Goal: Communication & Community: Answer question/provide support

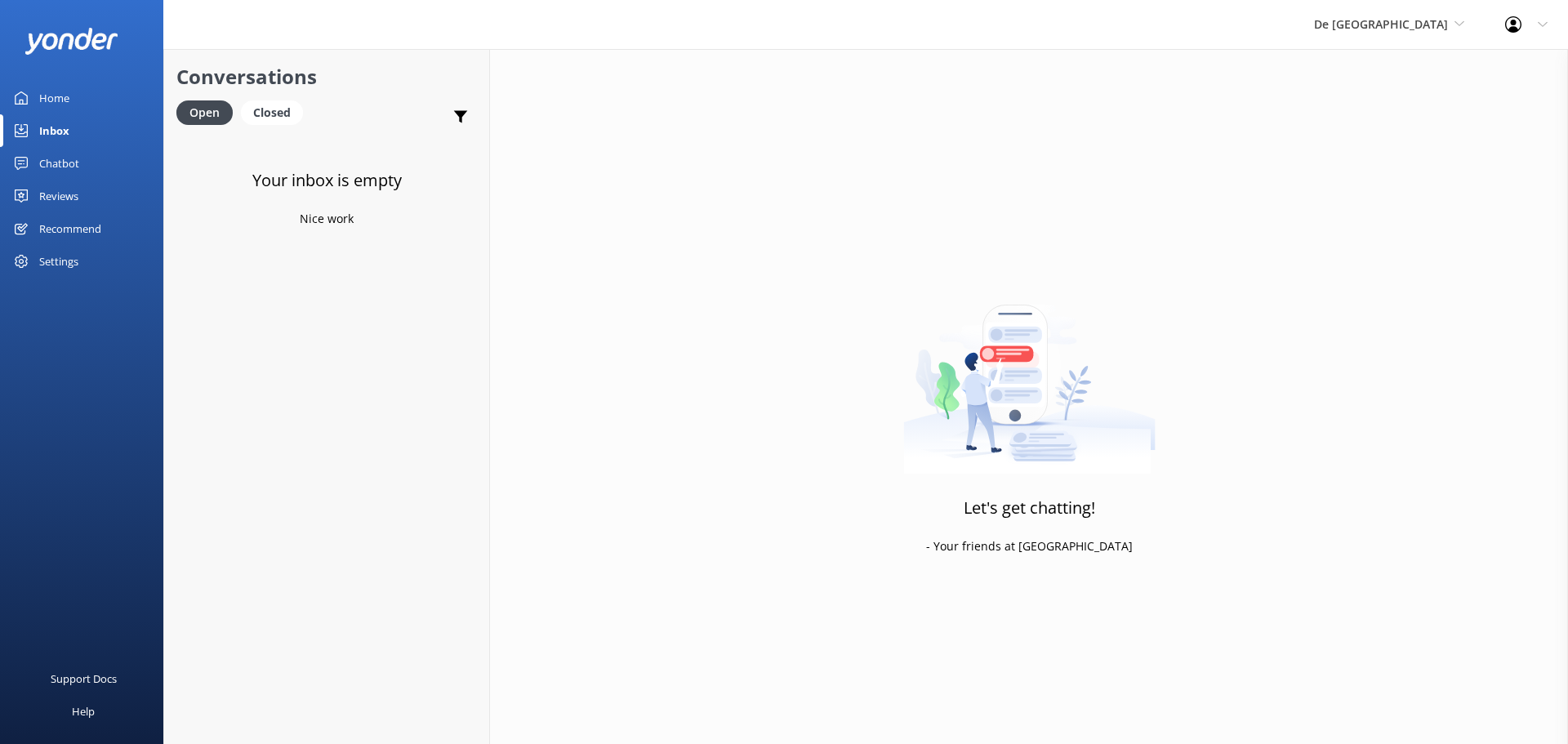
click at [99, 133] on link "Inbox" at bounding box center [81, 131] width 163 height 32
click at [1425, 38] on div "De Palm Island De Palm Island Aruba's Activities Expert The Captain" at bounding box center [1388, 24] width 191 height 49
click at [1411, 72] on link "De [GEOGRAPHIC_DATA]" at bounding box center [1375, 68] width 163 height 39
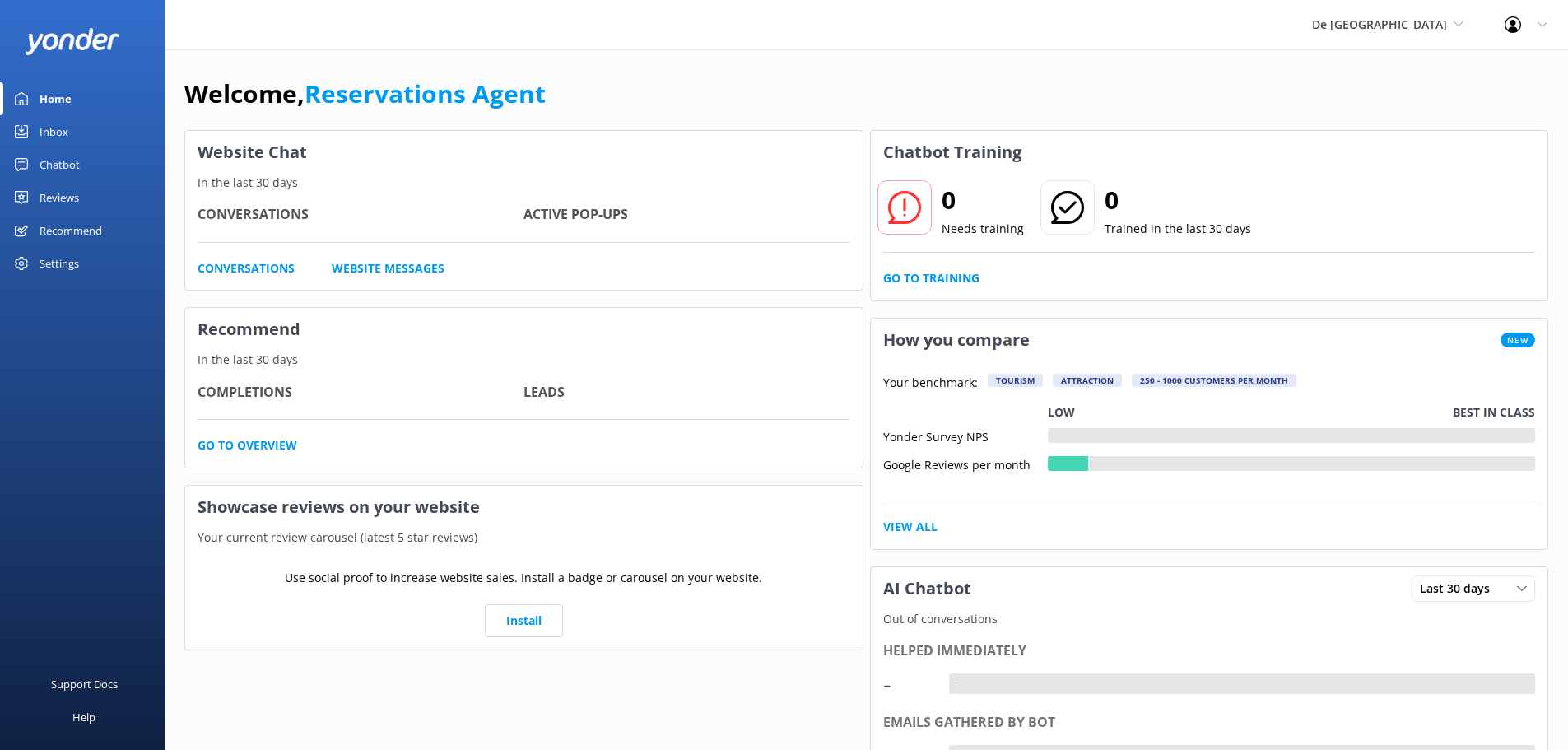
click at [82, 136] on link "Inbox" at bounding box center [82, 132] width 165 height 33
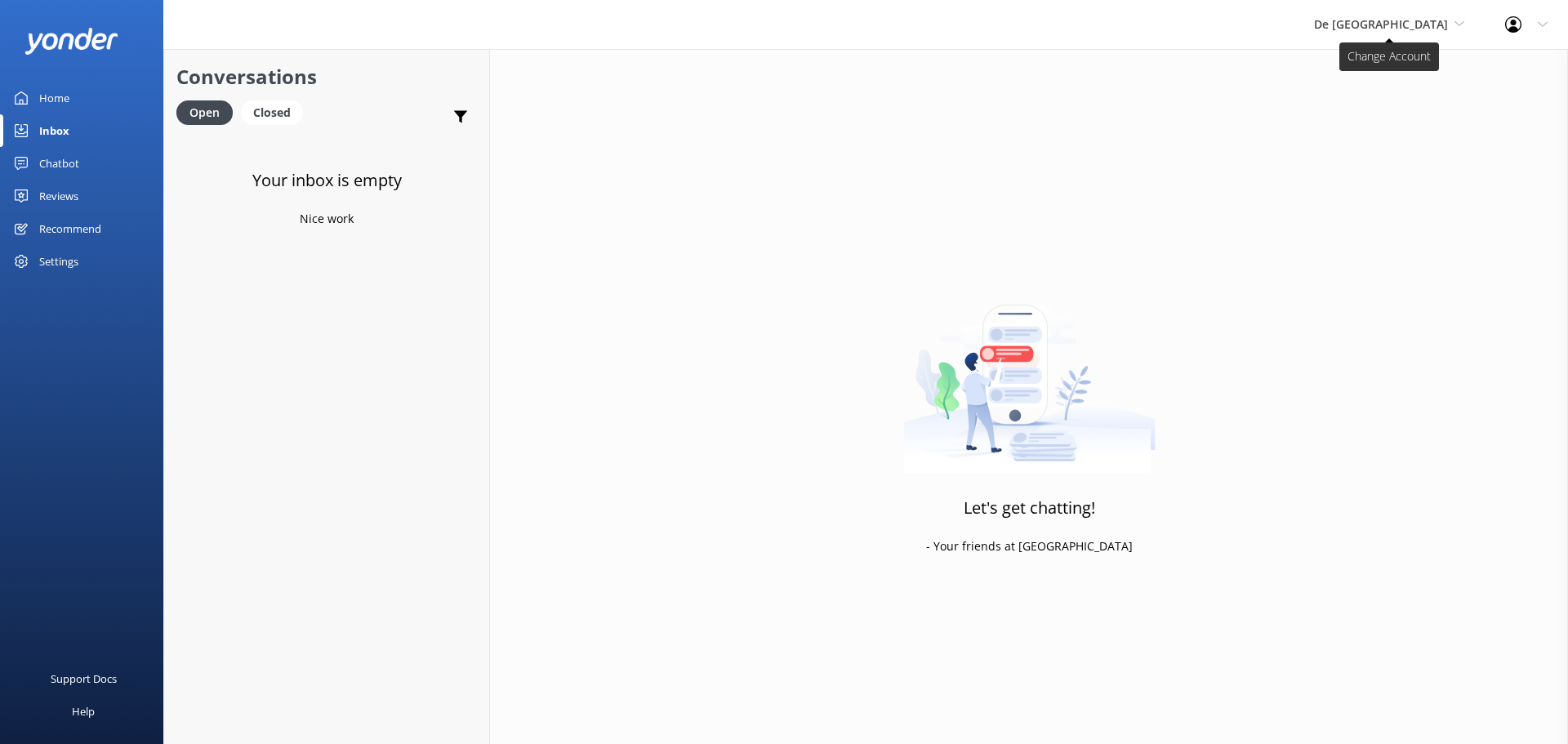
click at [1427, 29] on span "De [GEOGRAPHIC_DATA]" at bounding box center [1381, 24] width 134 height 15
click at [1399, 102] on link "Aruba's Activities Expert" at bounding box center [1375, 108] width 163 height 39
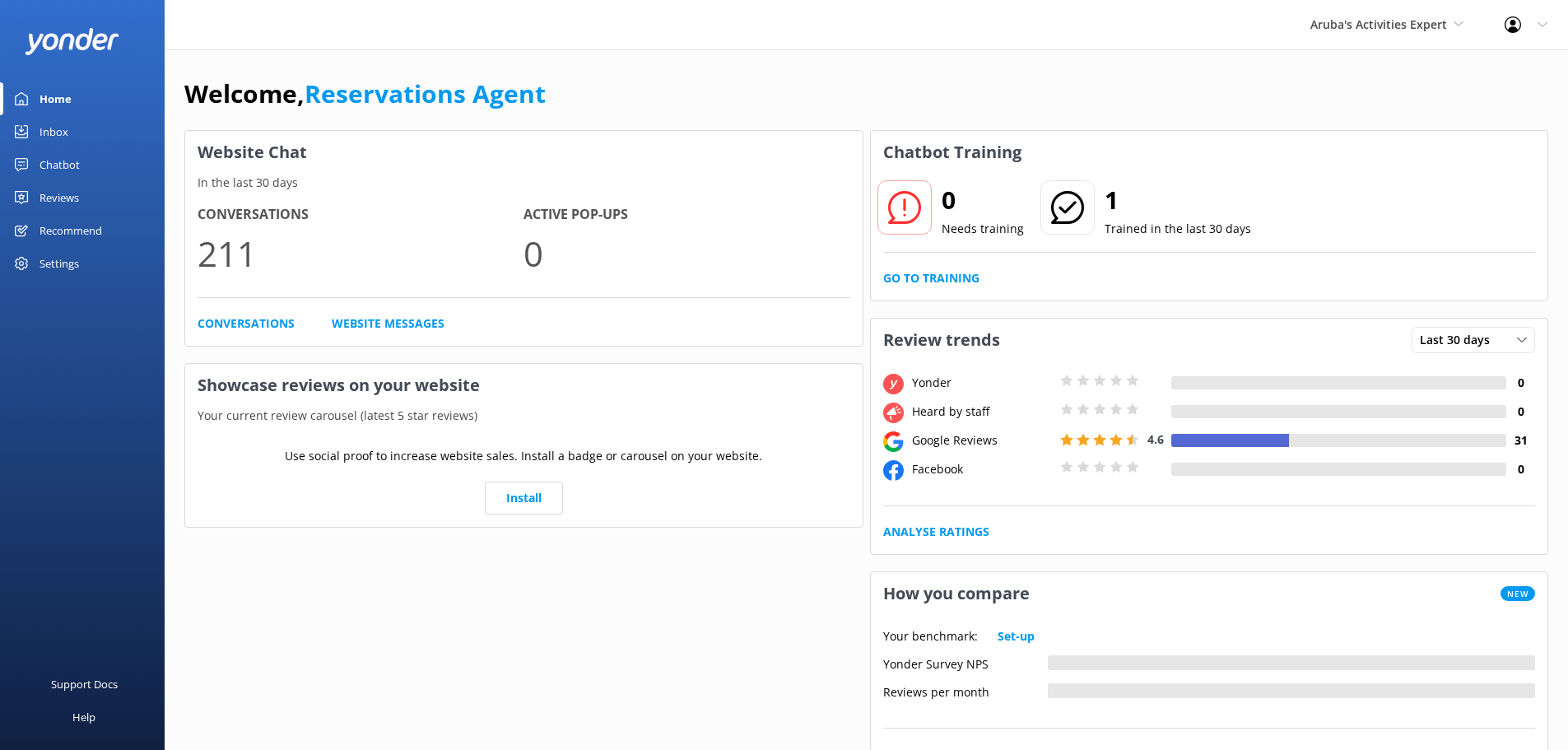
click at [74, 139] on link "Inbox" at bounding box center [82, 132] width 165 height 33
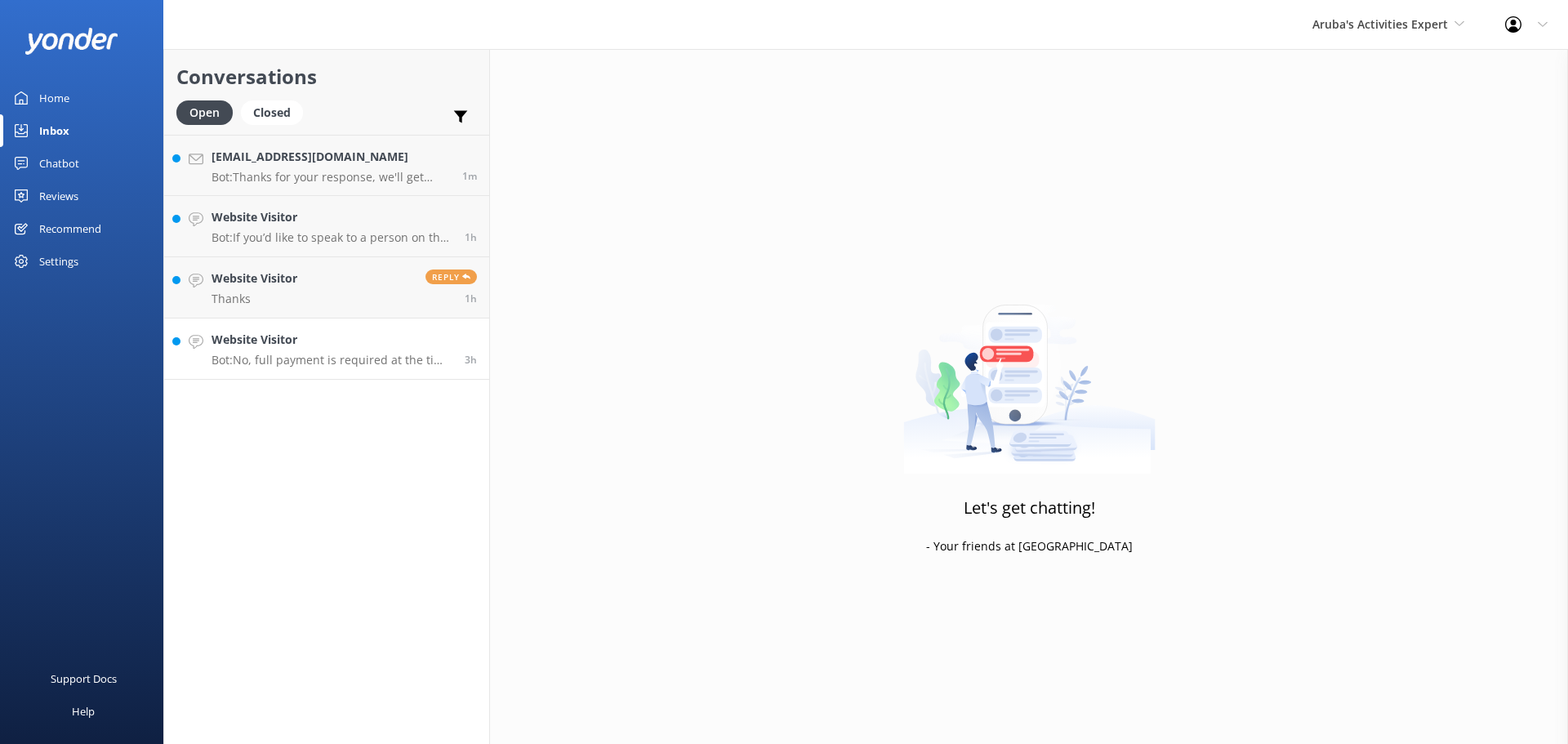
click at [373, 352] on div "Website Visitor Bot: No, full payment is required at the time of booking to sec…" at bounding box center [332, 349] width 241 height 36
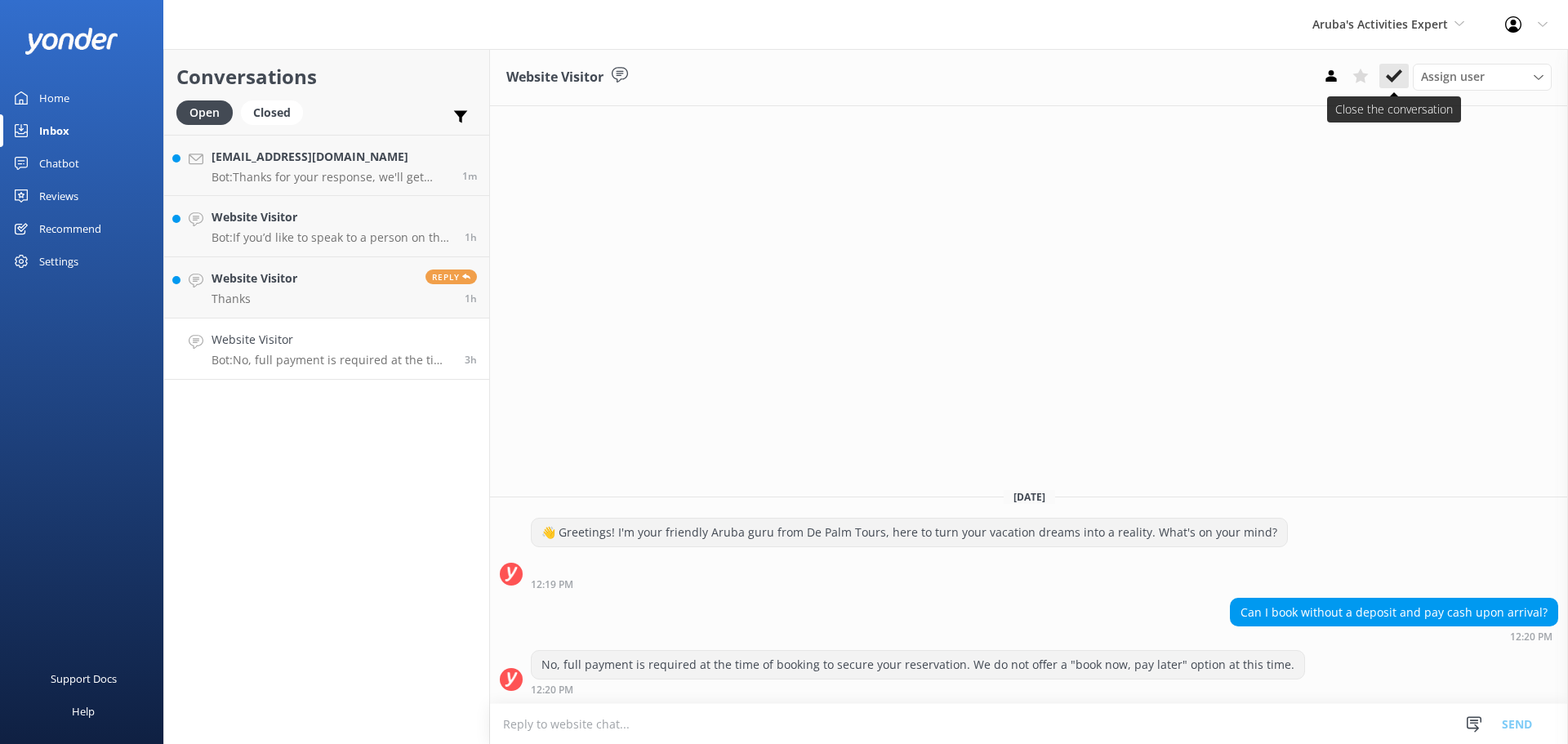
click at [1390, 84] on icon at bounding box center [1393, 75] width 16 height 16
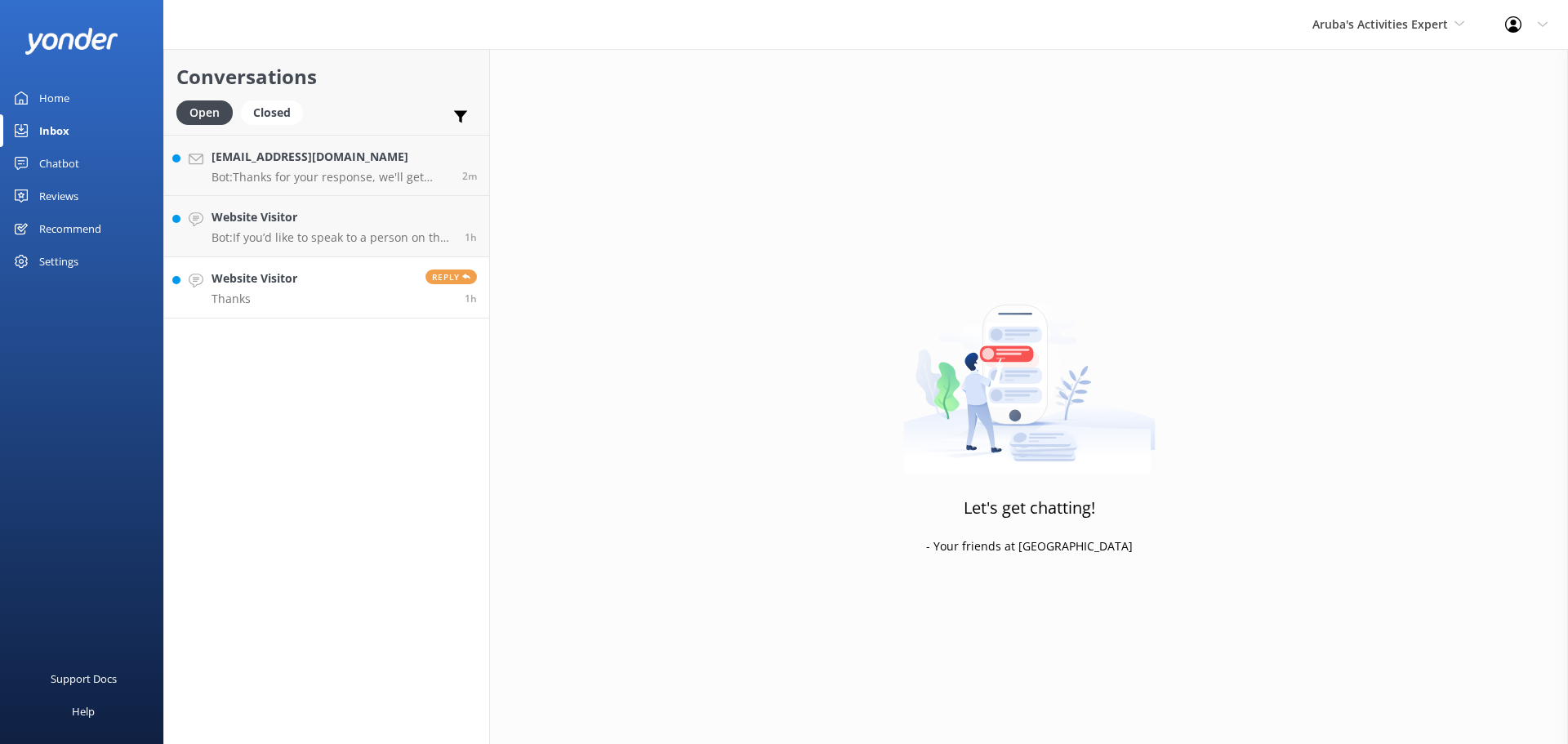
click at [338, 295] on link "Website Visitor Thanks Reply 1h" at bounding box center [327, 288] width 325 height 62
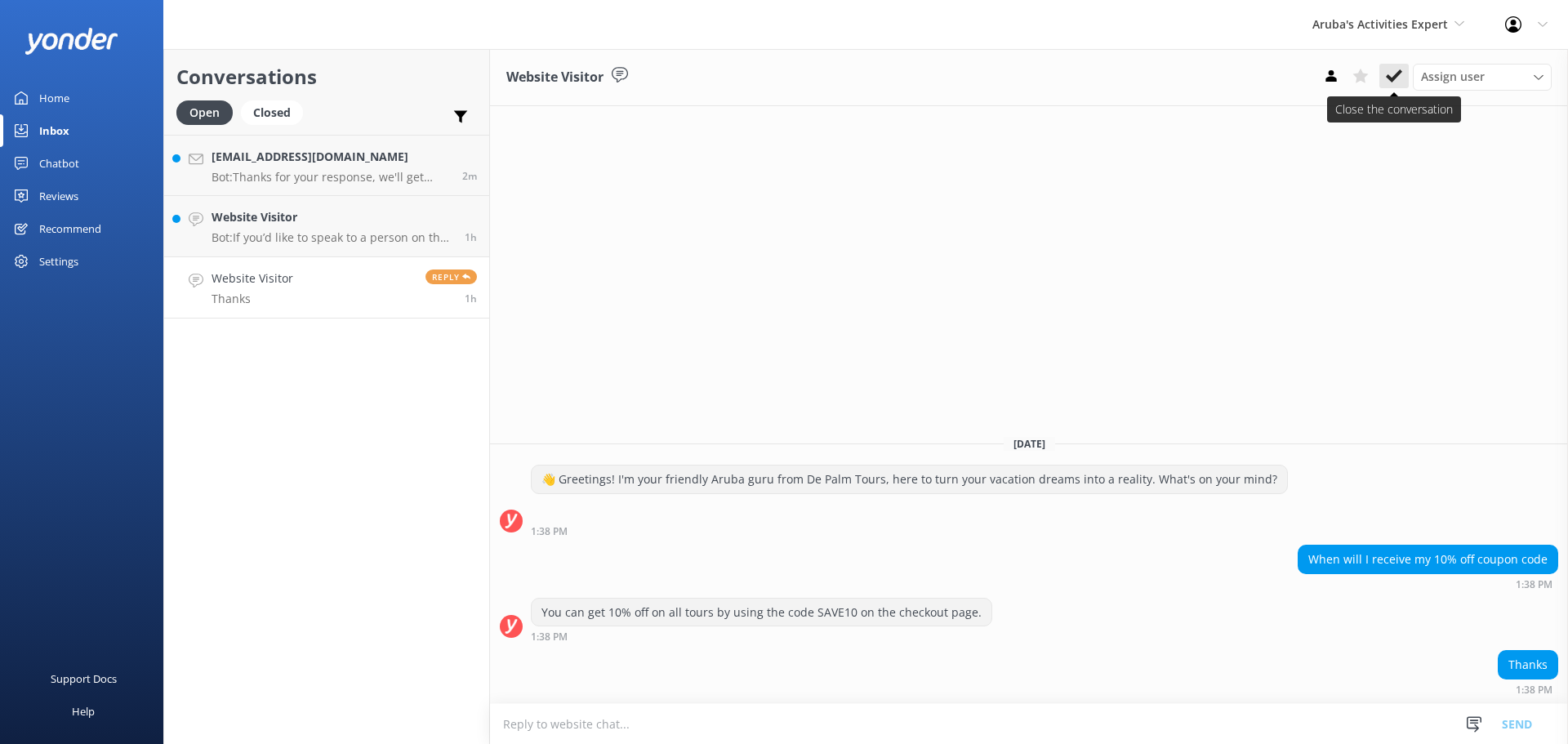
click at [1393, 74] on icon at bounding box center [1393, 75] width 16 height 16
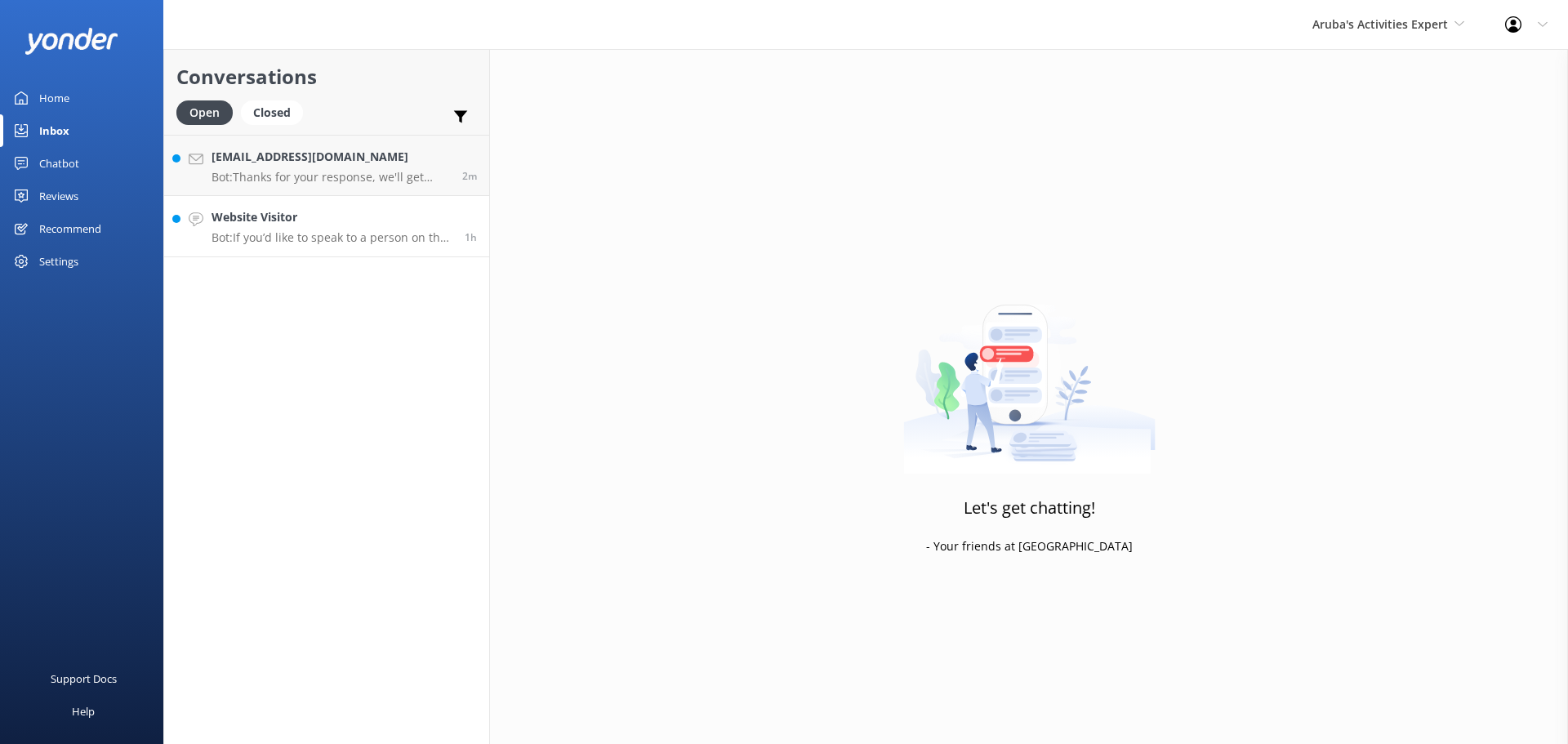
click at [273, 229] on div "Website Visitor Bot: If you’d like to speak to a person on the De Palm team, pl…" at bounding box center [332, 226] width 241 height 36
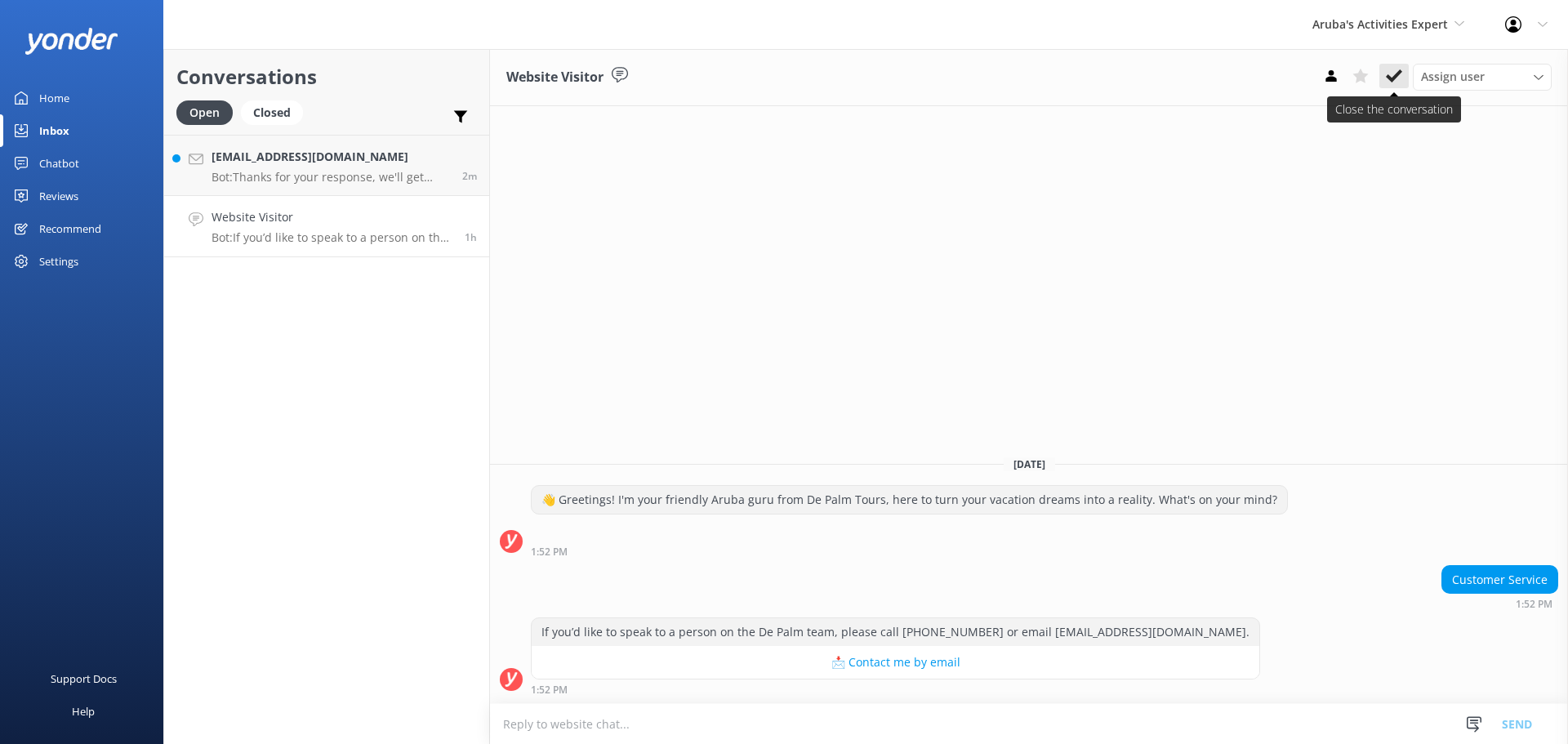
click at [1393, 75] on icon at bounding box center [1393, 75] width 16 height 16
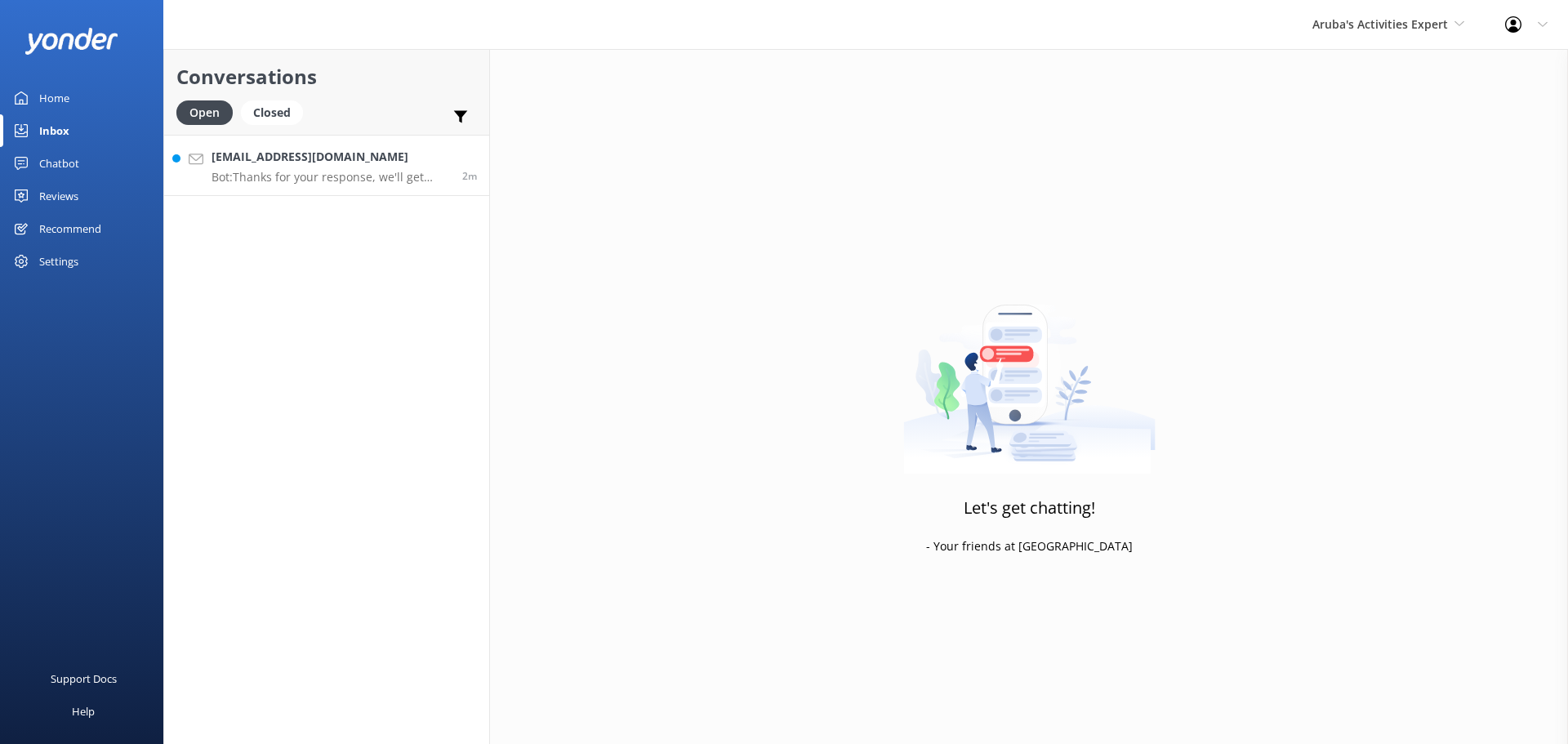
click at [288, 171] on p "Bot: Thanks for your response, we'll get back to you as soon as we can during o…" at bounding box center [330, 177] width 239 height 15
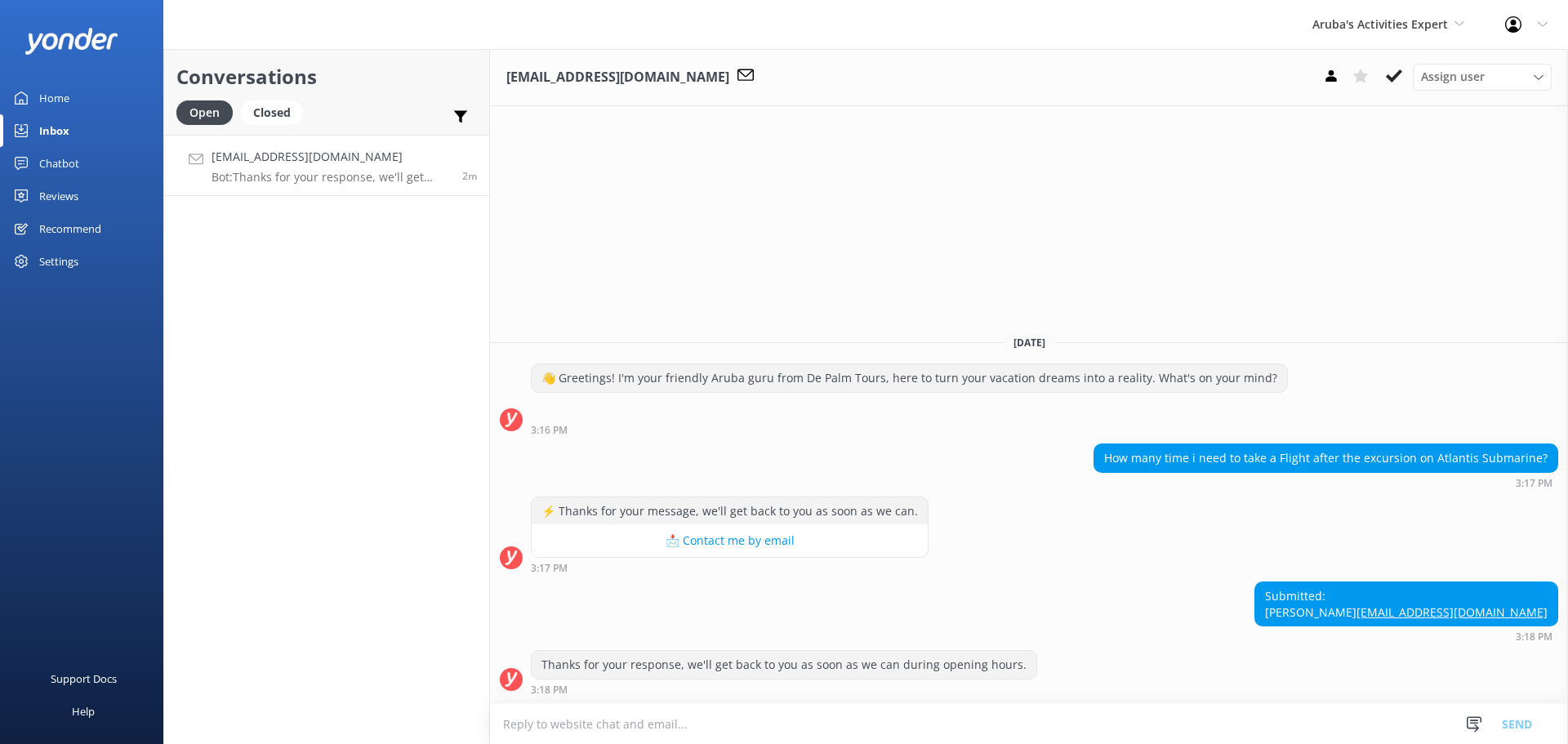
click at [1293, 444] on div "How many time i need to take a Flight after the excursion on Atlantis Submarine?" at bounding box center [1325, 458] width 463 height 27
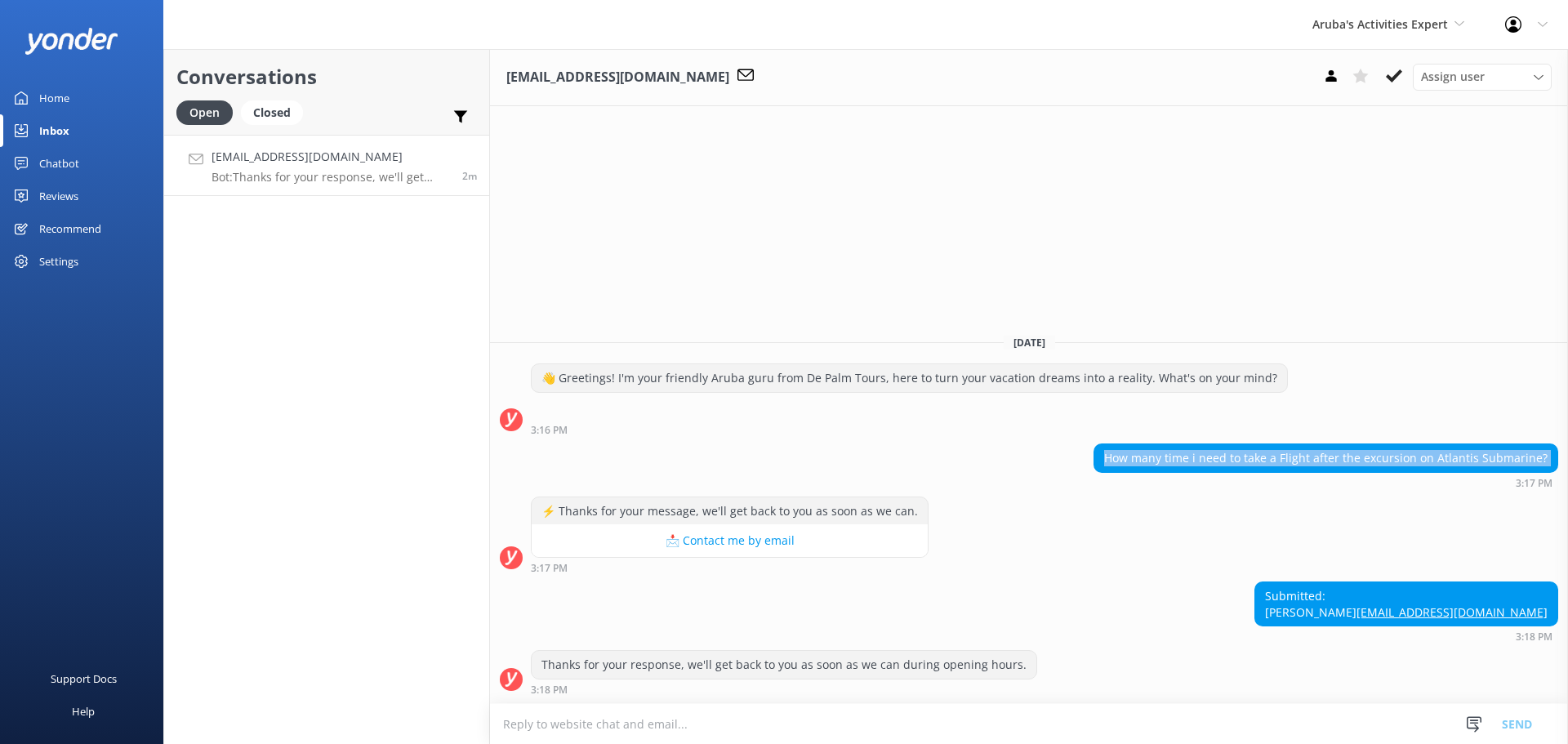
click at [1293, 444] on div "How many time i need to take a Flight after the excursion on Atlantis Submarine?" at bounding box center [1325, 458] width 463 height 27
copy div "How many time i need to take a Flight after the excursion on Atlantis Submarine?"
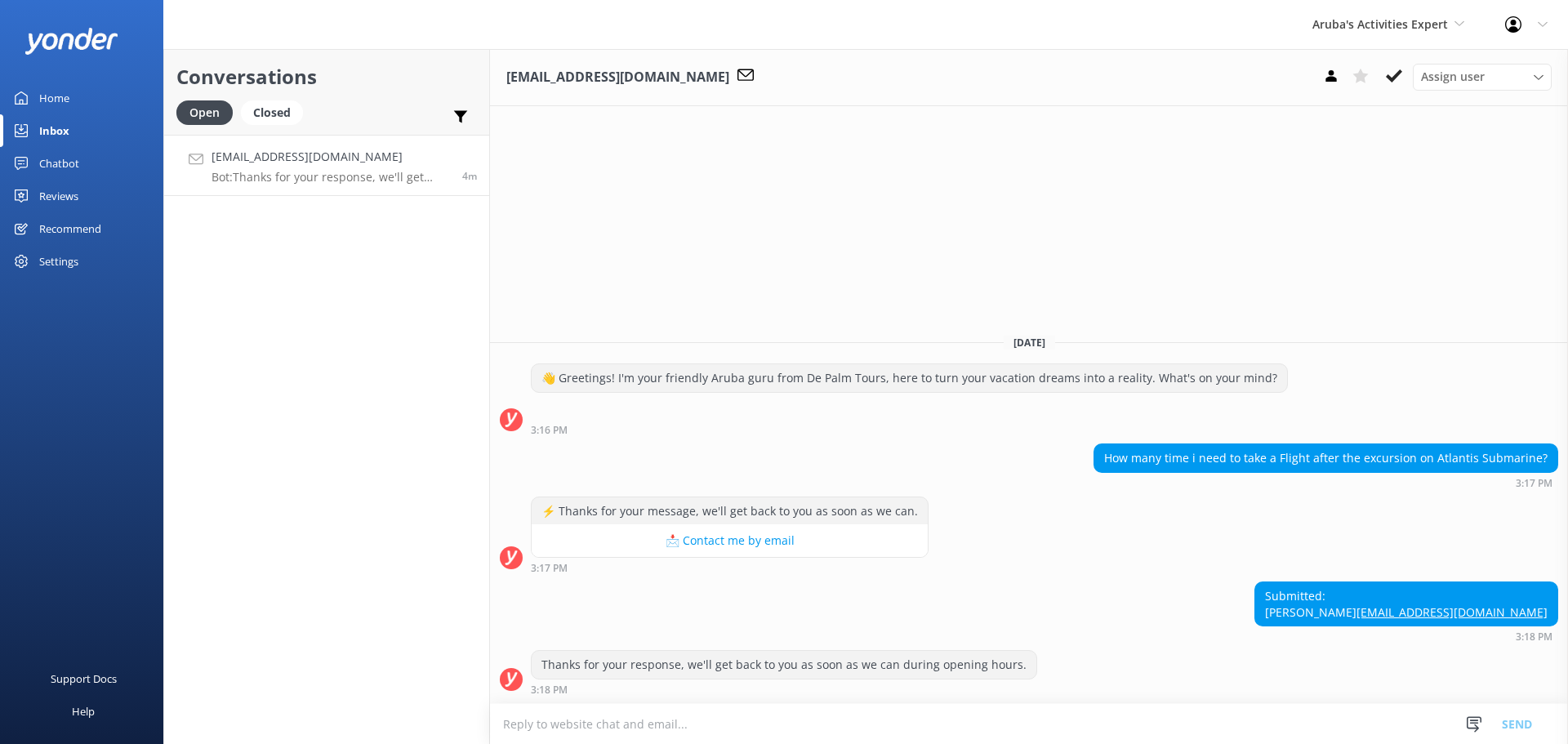
click at [667, 729] on textarea at bounding box center [1029, 723] width 1078 height 40
paste textarea "You can safely take a flight immediately after the excursion (just follow norma…"
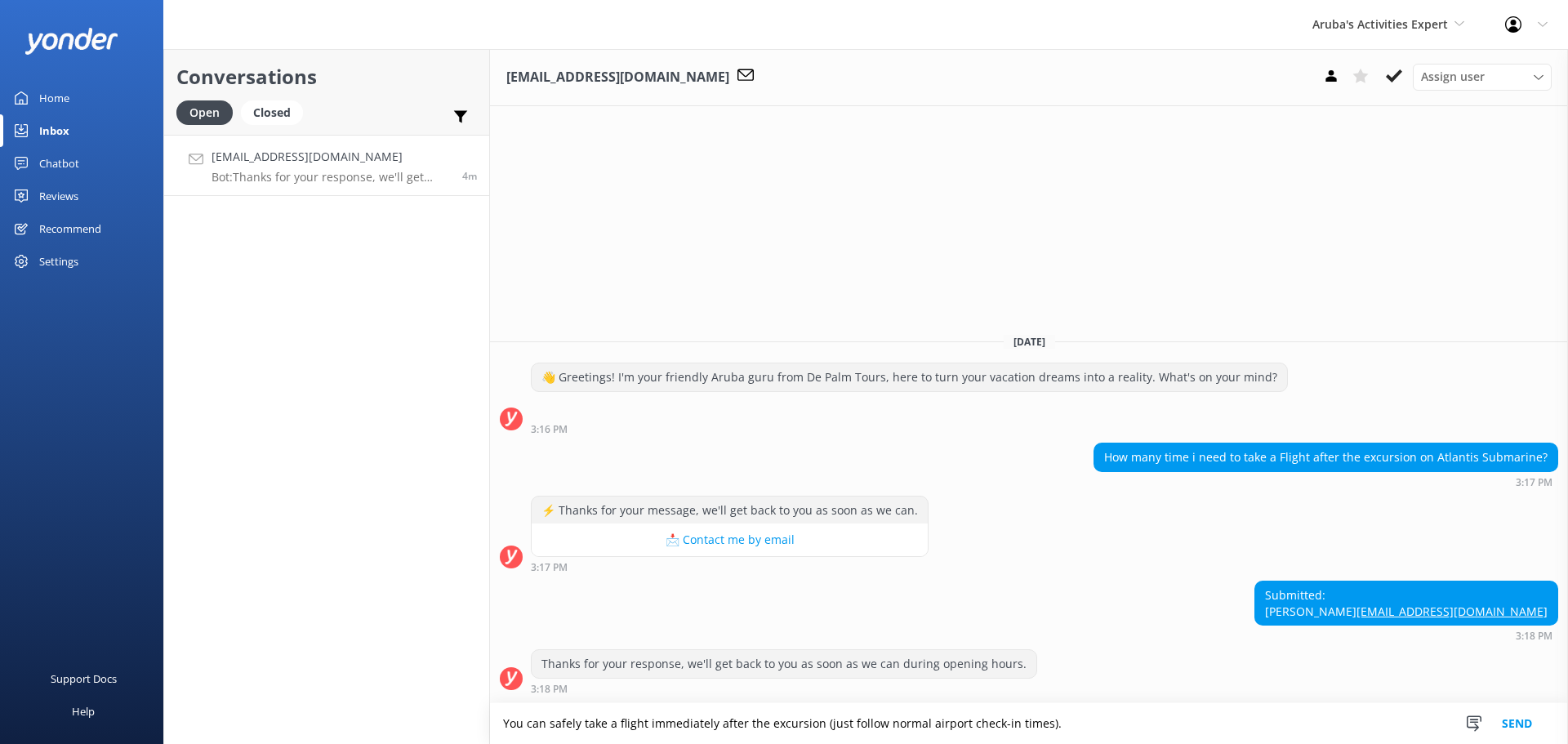
type textarea "You can safely take a flight immediately after the excursion (just follow norma…"
click at [1512, 723] on button "Send" at bounding box center [1518, 723] width 62 height 41
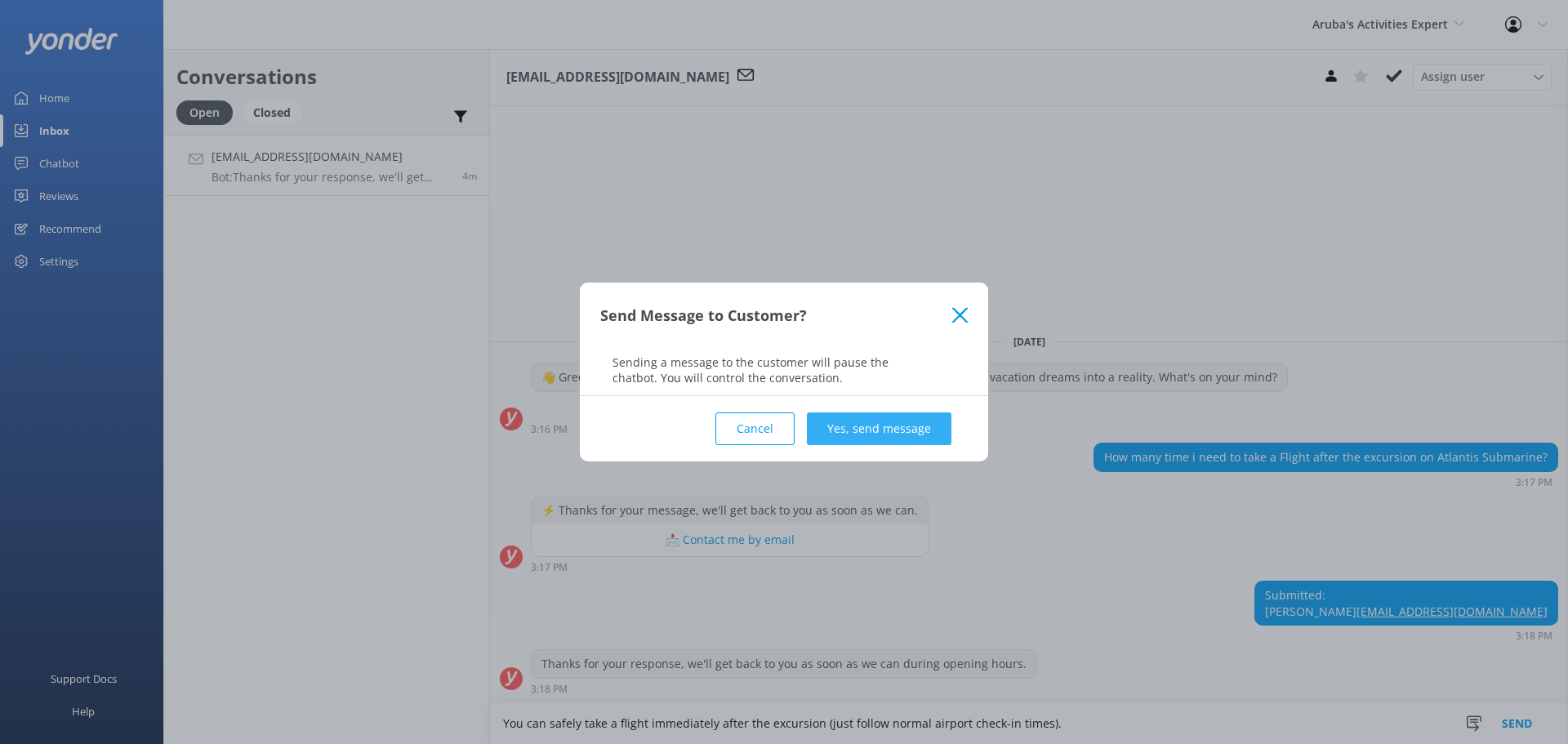
click at [916, 428] on button "Yes, send message" at bounding box center [879, 428] width 145 height 32
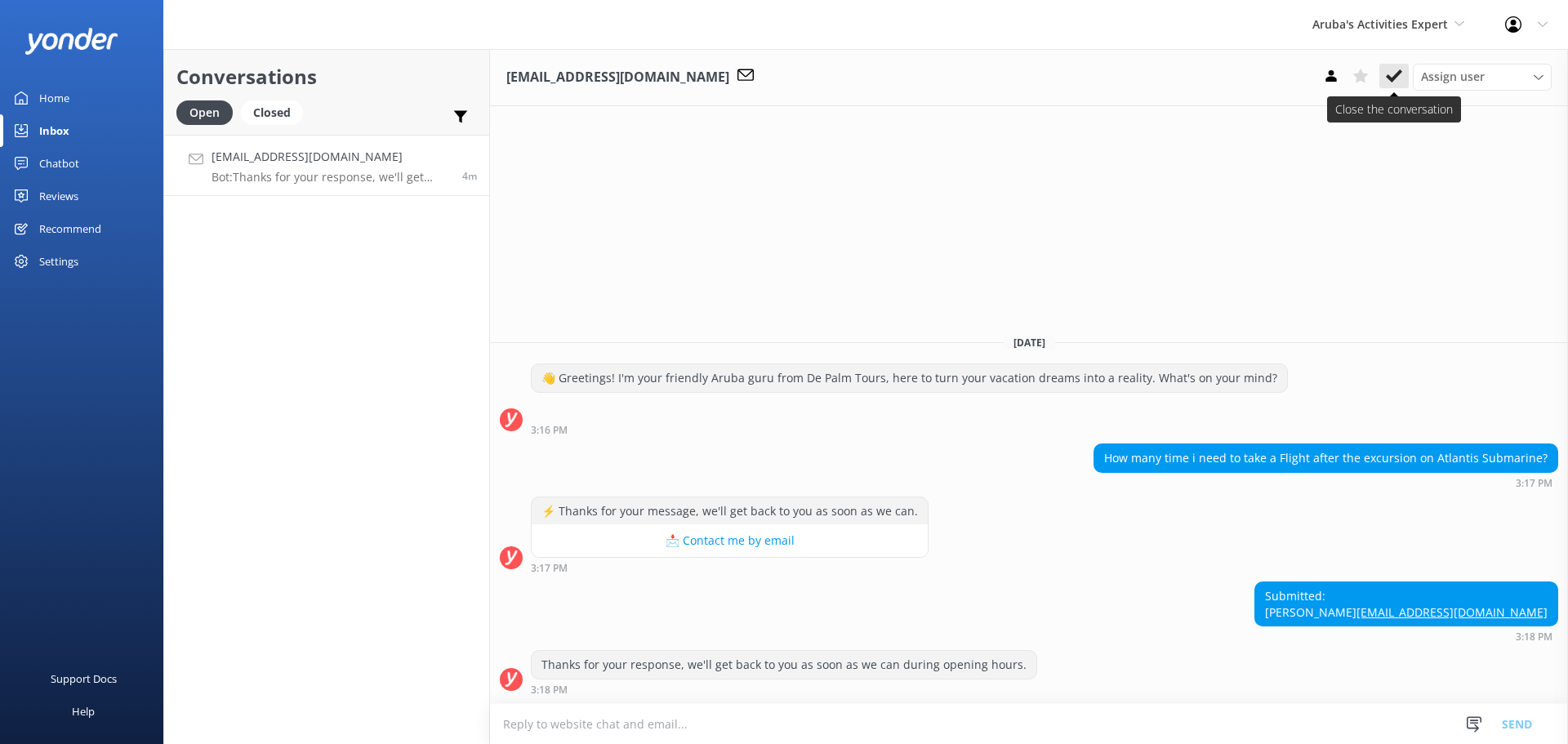
click at [1394, 80] on use at bounding box center [1393, 75] width 16 height 13
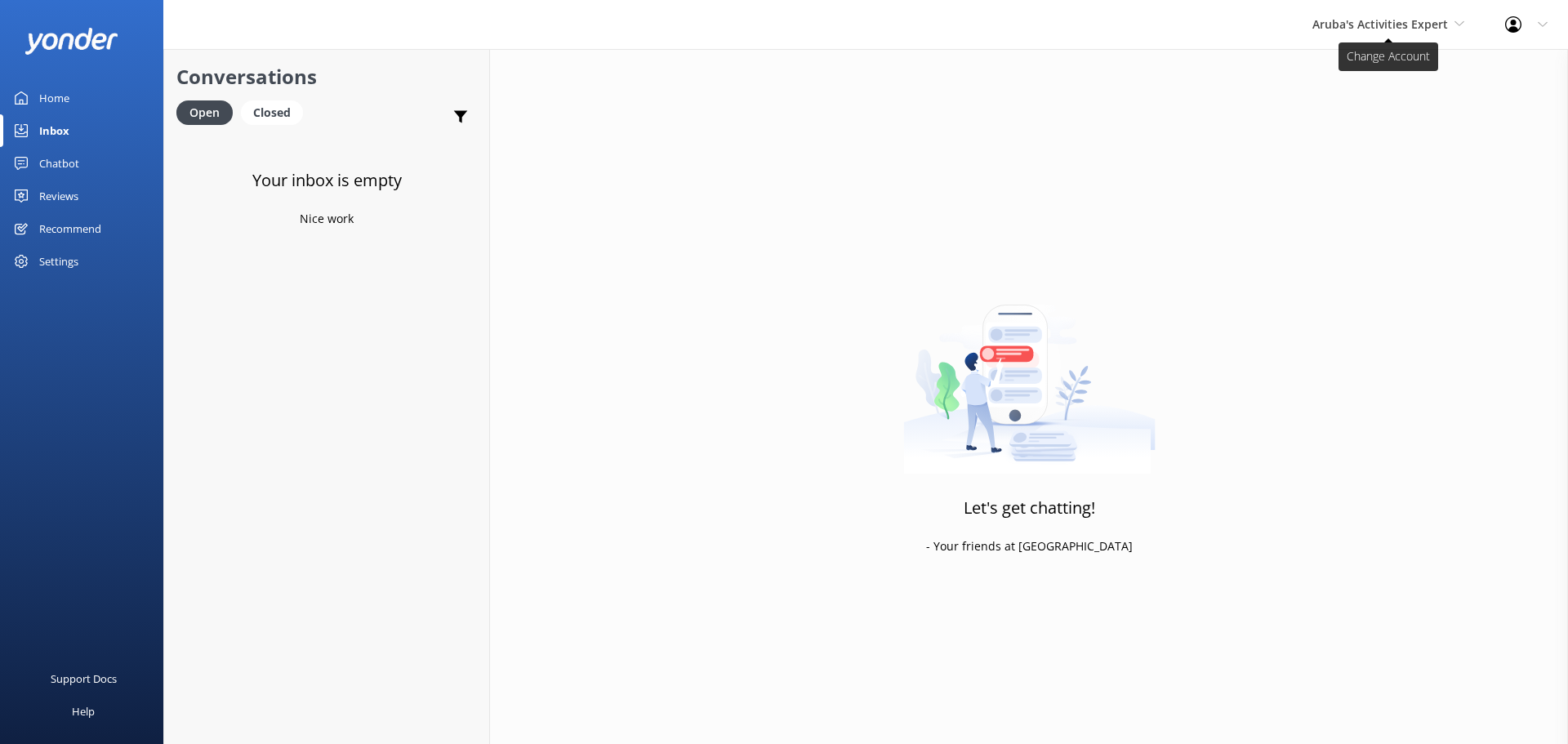
click at [1354, 22] on span "Aruba's Activities Expert" at bounding box center [1380, 24] width 135 height 15
click at [1335, 125] on link "Aruba's Activities Expert" at bounding box center [1373, 108] width 163 height 39
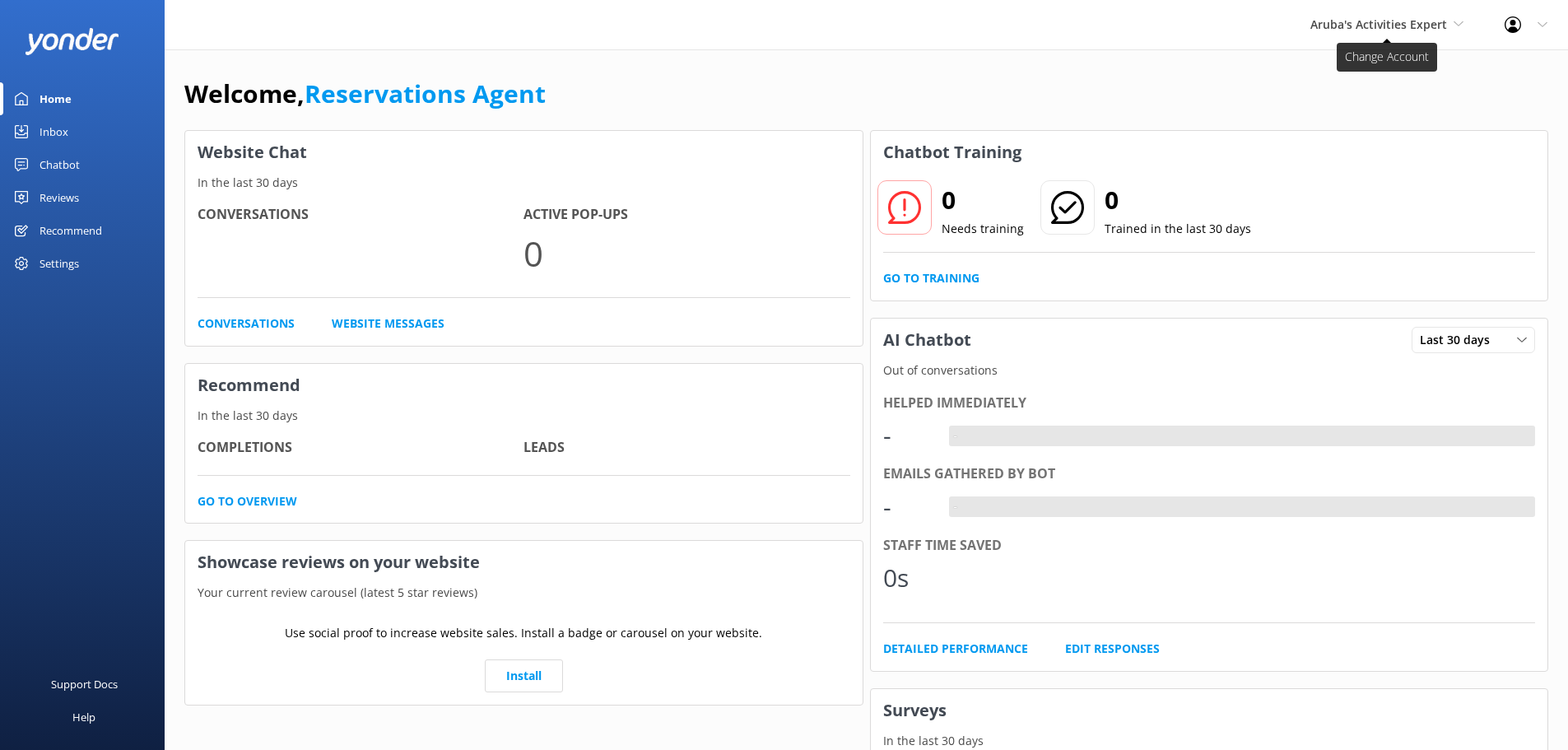
click at [1421, 33] on span "Aruba's Activities Expert" at bounding box center [1387, 24] width 153 height 18
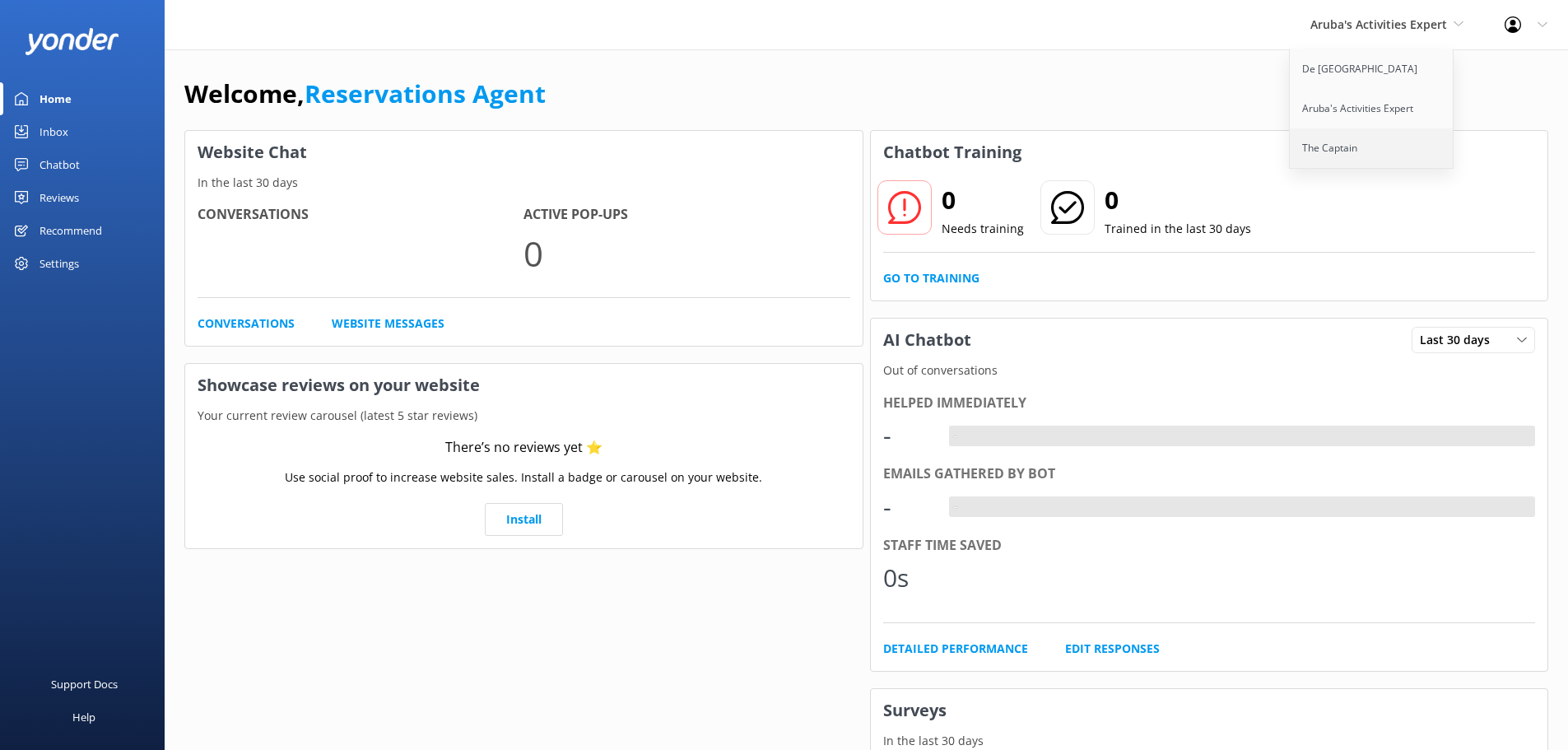
click at [1378, 144] on link "The Captain" at bounding box center [1371, 148] width 165 height 40
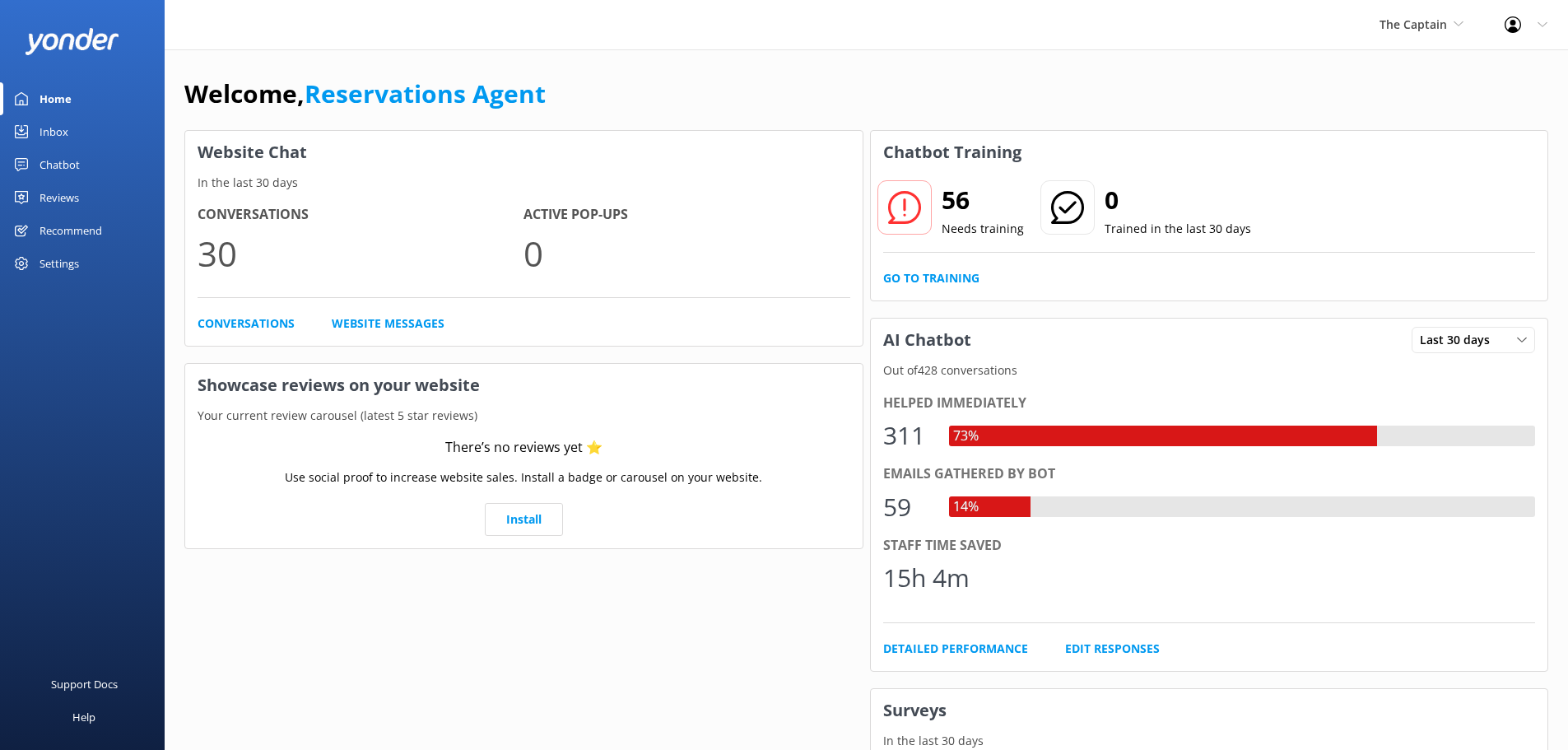
click at [66, 139] on div "Inbox" at bounding box center [53, 132] width 28 height 33
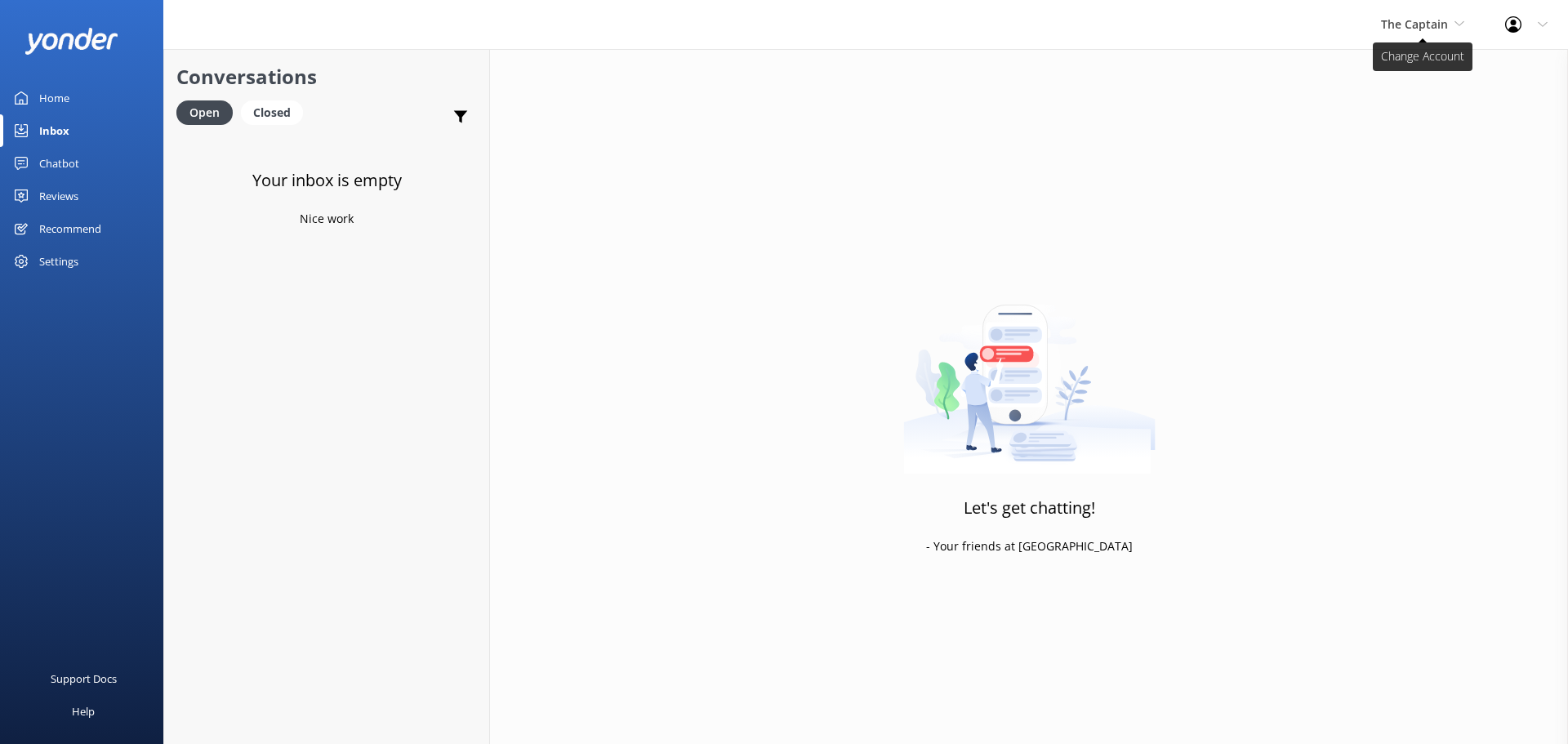
click at [1402, 17] on span "The Captain" at bounding box center [1415, 24] width 67 height 15
click at [1394, 60] on link "De [GEOGRAPHIC_DATA]" at bounding box center [1442, 68] width 163 height 39
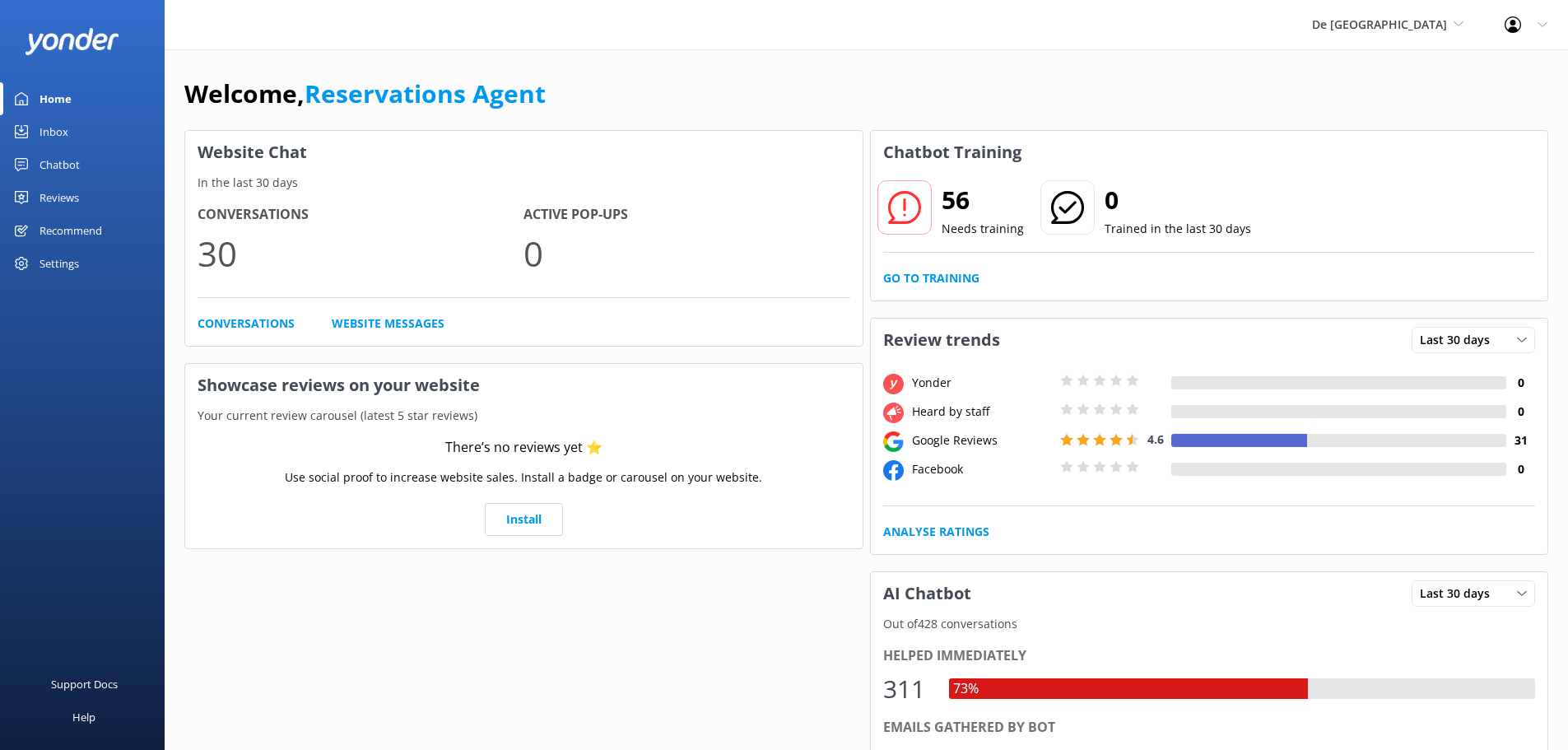
click at [51, 125] on div "Inbox" at bounding box center [53, 132] width 28 height 33
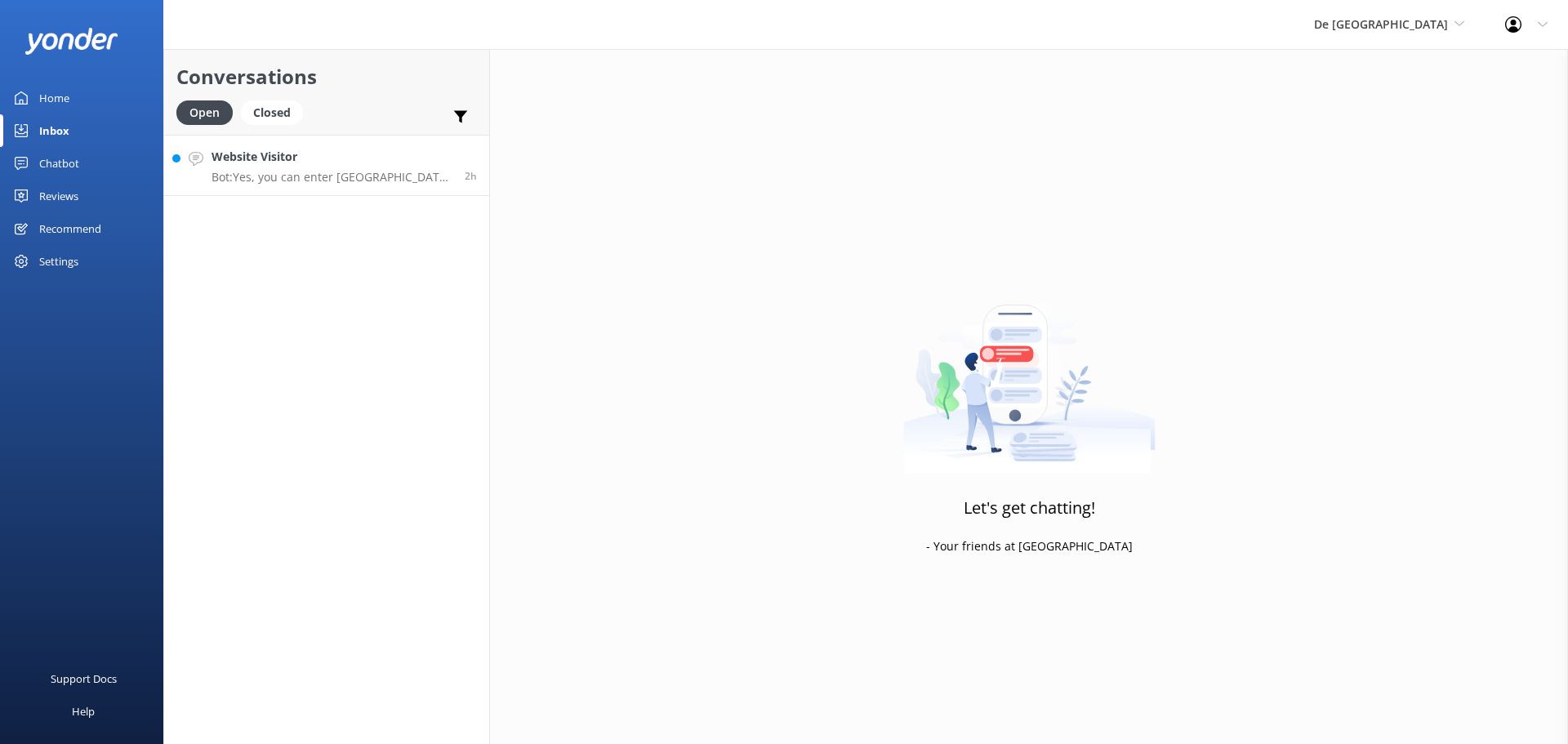
click at [396, 186] on link "Website Visitor Bot: Yes, you can enter [GEOGRAPHIC_DATA] on your own without b…" at bounding box center [327, 166] width 325 height 62
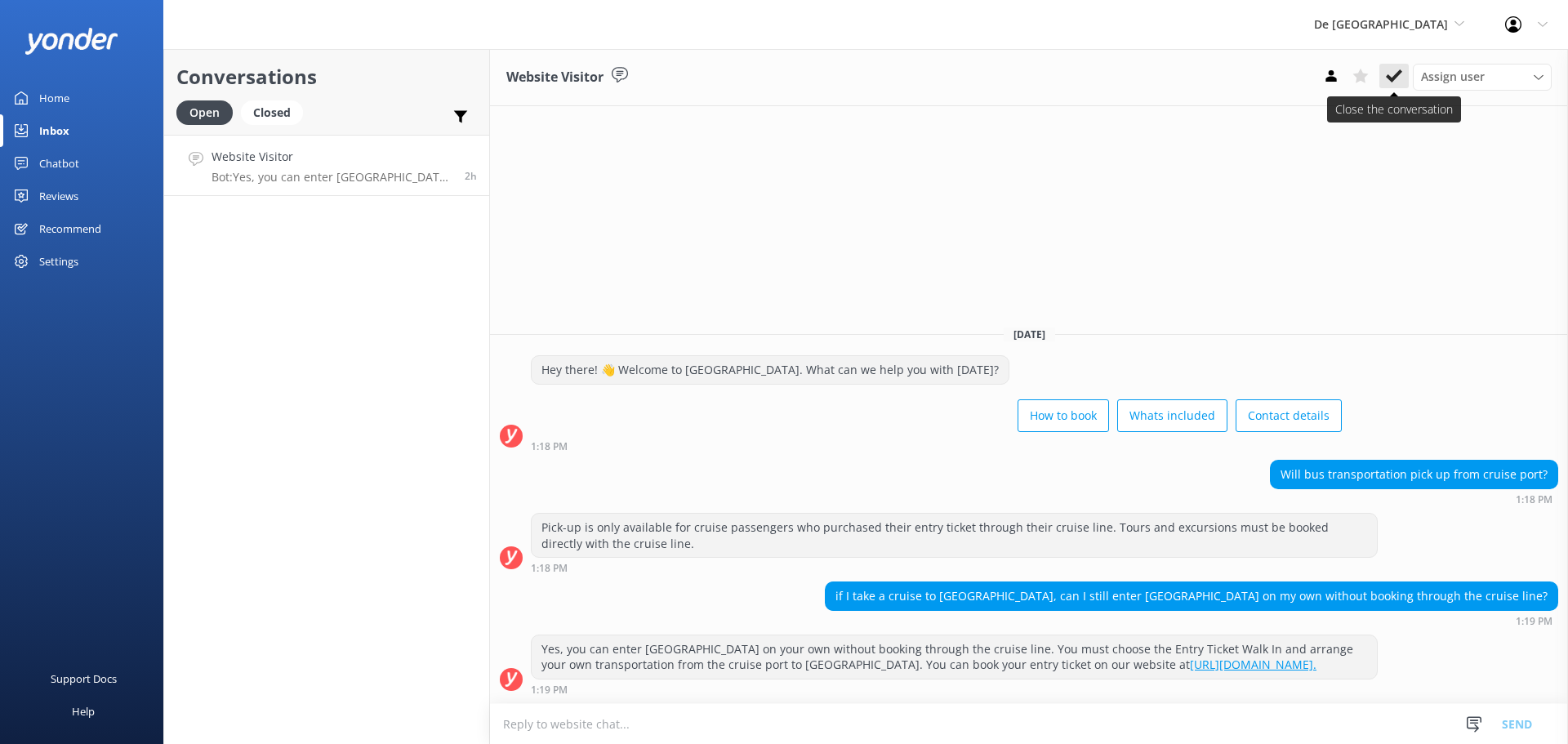
click at [1400, 80] on icon at bounding box center [1393, 75] width 16 height 16
